Goal: Find specific page/section: Find specific page/section

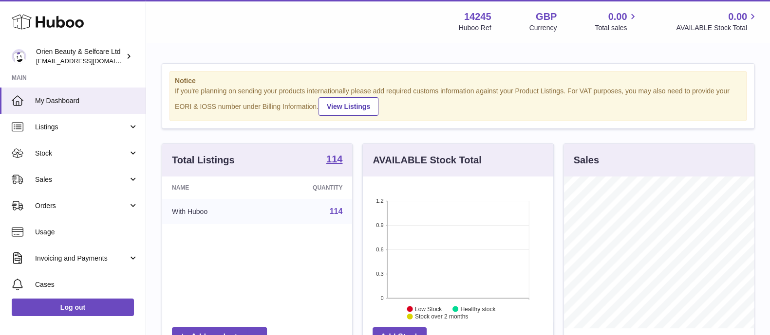
scroll to position [486655, 486617]
click at [90, 184] on link "Sales" at bounding box center [73, 179] width 146 height 26
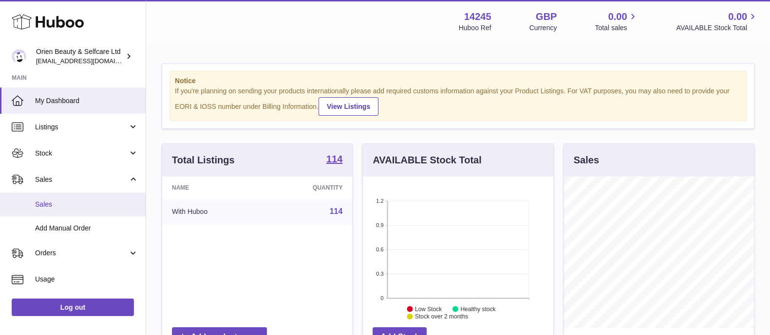
click at [84, 203] on span "Sales" at bounding box center [86, 204] width 103 height 9
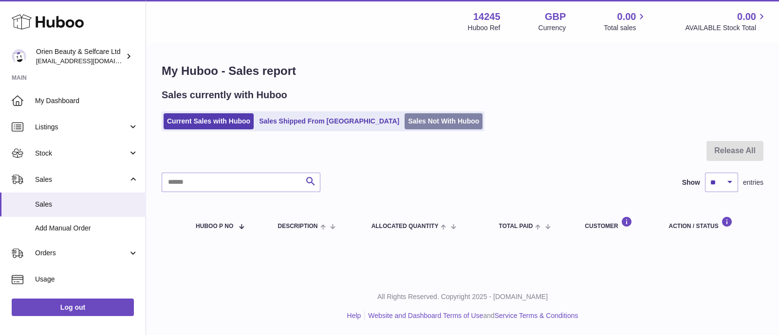
click at [409, 114] on link "Sales Not With Huboo" at bounding box center [444, 121] width 78 height 16
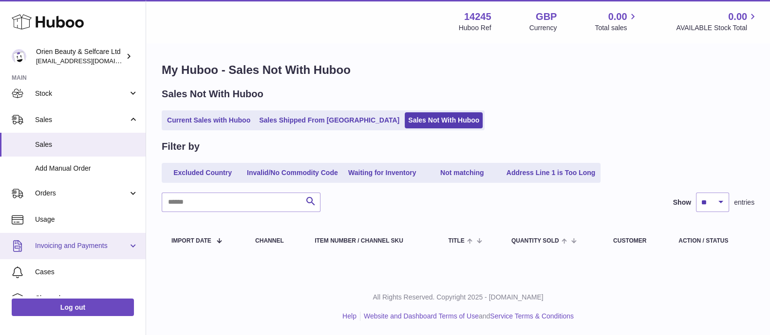
scroll to position [128, 0]
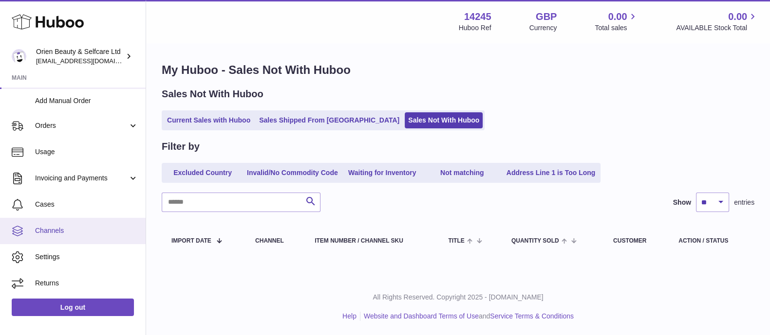
click at [87, 231] on span "Channels" at bounding box center [86, 230] width 103 height 9
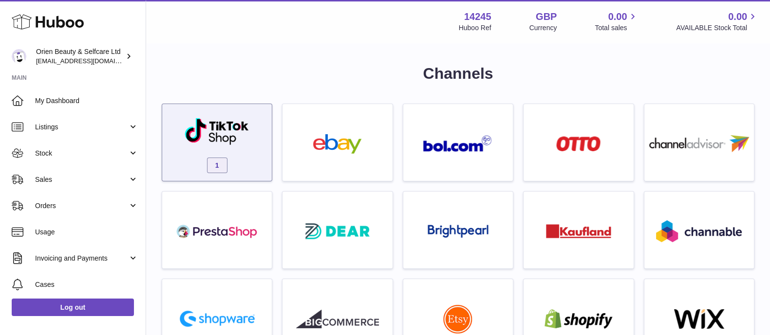
click at [180, 122] on div "1" at bounding box center [217, 145] width 100 height 62
